Goal: Information Seeking & Learning: Check status

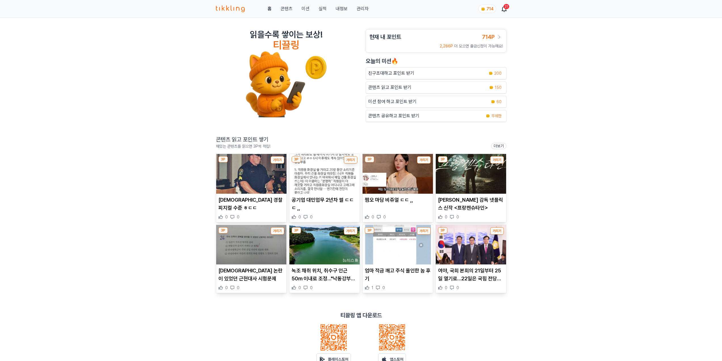
click at [357, 10] on link "관리자" at bounding box center [363, 8] width 12 height 7
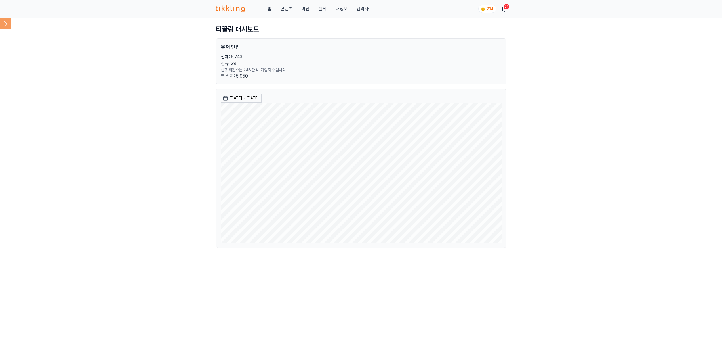
click at [7, 23] on icon at bounding box center [5, 23] width 11 height 11
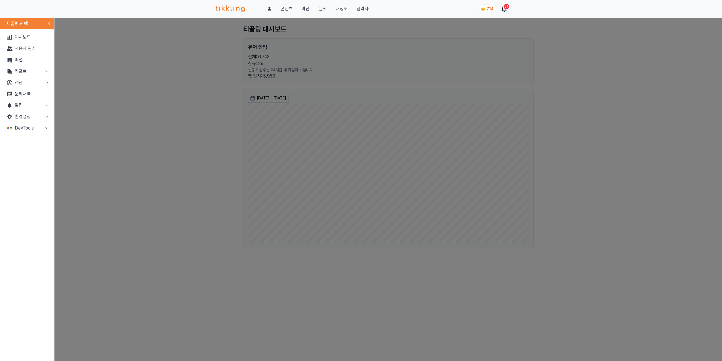
click at [21, 69] on button "리포트" at bounding box center [27, 71] width 50 height 11
click at [24, 82] on link "매출" at bounding box center [27, 82] width 50 height 11
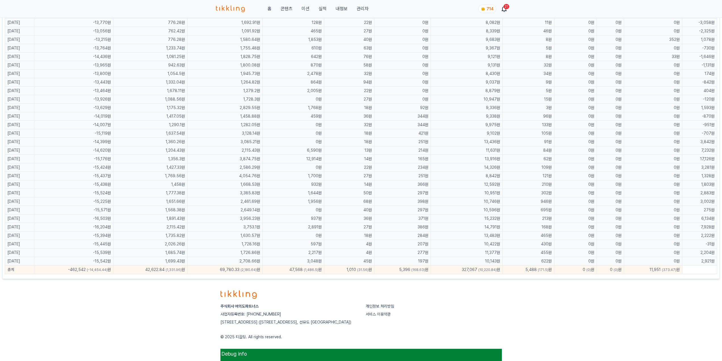
scroll to position [339, 0]
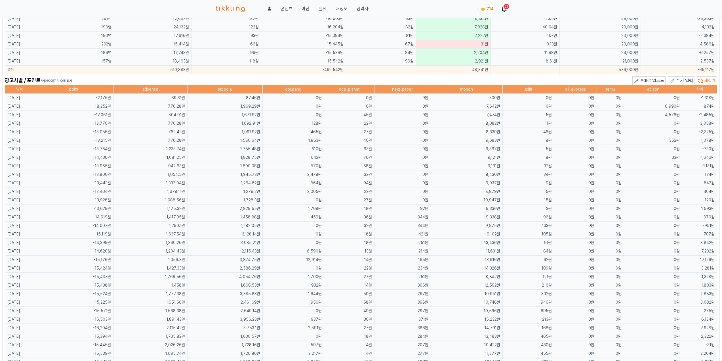
drag, startPoint x: 463, startPoint y: 197, endPoint x: 588, endPoint y: 241, distance: 133.2
click at [588, 241] on table "날짜 point adsense taboola coupang ace_planet next_paper mobon adfit ali_express …" at bounding box center [361, 230] width 712 height 290
click at [587, 243] on td "0원" at bounding box center [575, 242] width 43 height 9
click at [238, 142] on td "1,580.64원" at bounding box center [225, 140] width 75 height 9
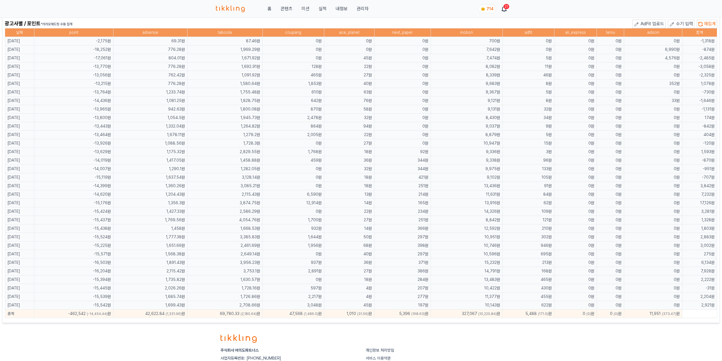
scroll to position [368, 0]
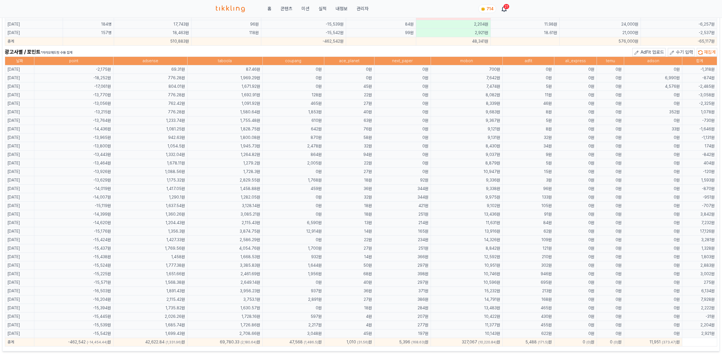
drag, startPoint x: 249, startPoint y: 148, endPoint x: 222, endPoint y: 146, distance: 26.5
click at [250, 149] on td "1,945.73원" at bounding box center [225, 146] width 75 height 9
drag, startPoint x: 24, startPoint y: 50, endPoint x: 544, endPoint y: 297, distance: 576.5
click at [544, 297] on div "광고사별 / 포인트 *카카오애드핏 수동 집계 AdFit 업로드 수기 입력 재집계 날짜 point adsense taboola coupang a…" at bounding box center [361, 197] width 712 height 298
click at [544, 297] on td "168원" at bounding box center [529, 299] width 52 height 9
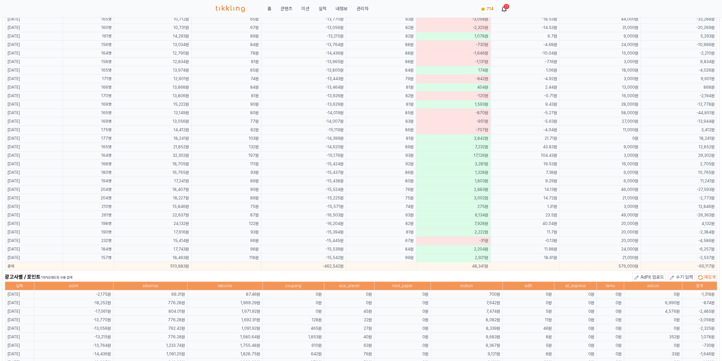
scroll to position [84, 0]
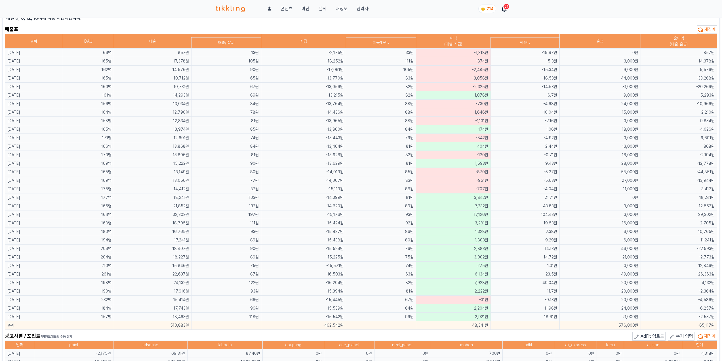
drag, startPoint x: 377, startPoint y: 204, endPoint x: 377, endPoint y: 207, distance: 3.4
click at [377, 205] on td "89원" at bounding box center [381, 206] width 70 height 9
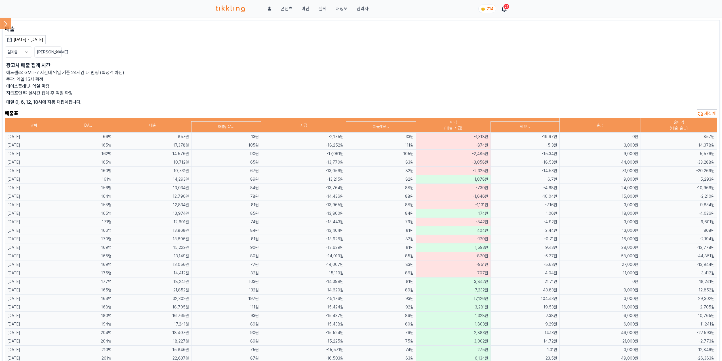
drag, startPoint x: 297, startPoint y: 163, endPoint x: 454, endPoint y: 293, distance: 204.0
click at [453, 289] on table "날짜 DAU 매출 지급 이익 (매출-지급) 출금 순이익 (매출-출금) 매출/DAU 지급/DAU ARPU [DATE] 66명 857원 13원 -…" at bounding box center [361, 266] width 712 height 296
click at [385, 80] on p "쿠팡: 익일 15시 확정" at bounding box center [361, 79] width 710 height 7
